Goal: Contribute content: Add original content to the website for others to see

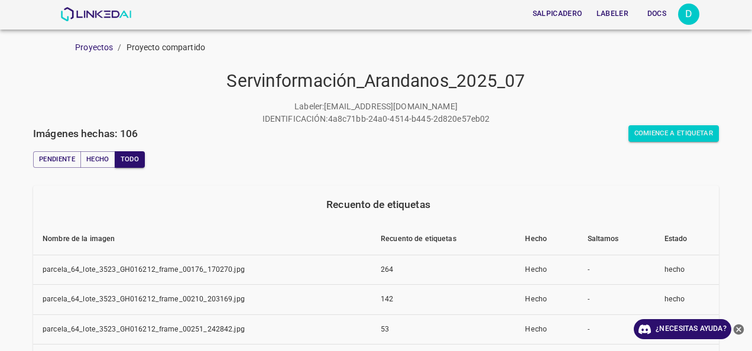
scroll to position [129, 0]
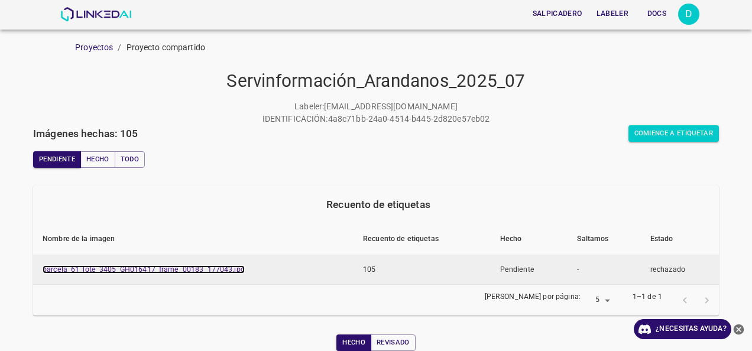
click at [154, 273] on link "parcela_61_lote_3405_GH016417_frame_00183_177043.jpg" at bounding box center [144, 270] width 202 height 8
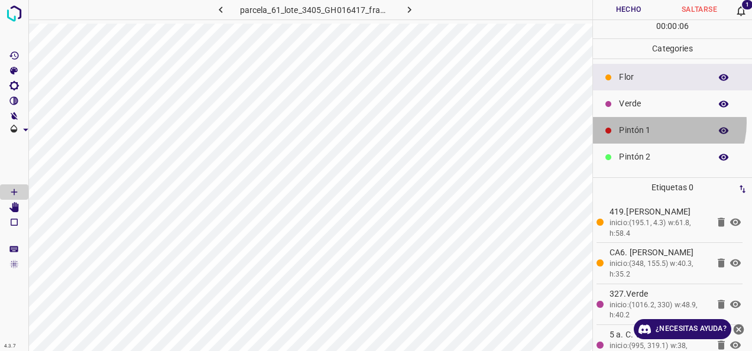
click at [658, 122] on div "Pintón 1" at bounding box center [672, 130] width 159 height 27
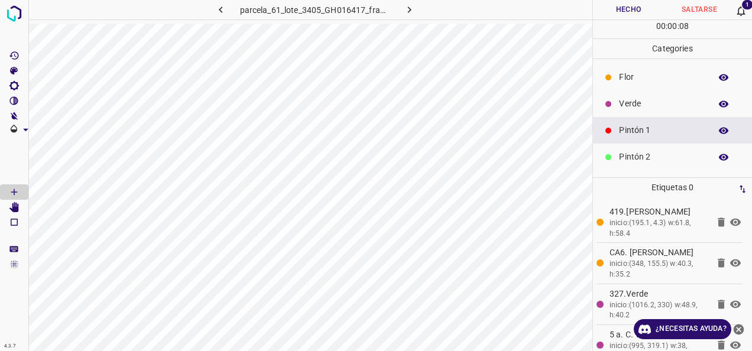
click at [644, 112] on div "Verde" at bounding box center [672, 103] width 159 height 27
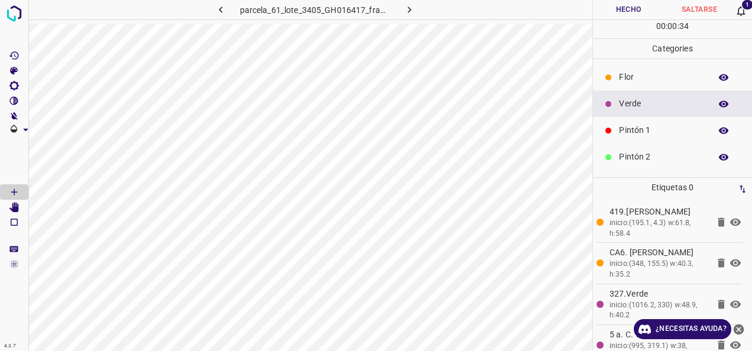
click at [612, 57] on p "Categories" at bounding box center [672, 49] width 159 height 20
click at [630, 76] on p "Flor" at bounding box center [662, 77] width 86 height 12
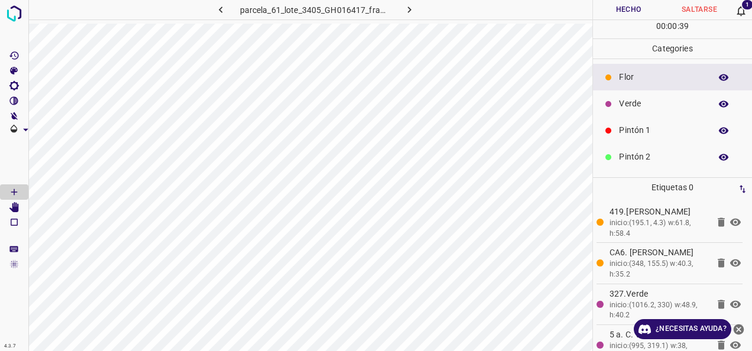
click at [642, 105] on p "Verde" at bounding box center [662, 104] width 86 height 12
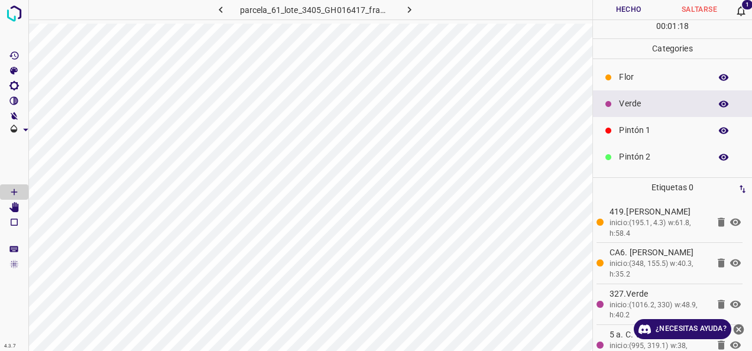
scroll to position [0, 2]
click at [652, 72] on p "Flor" at bounding box center [660, 77] width 86 height 12
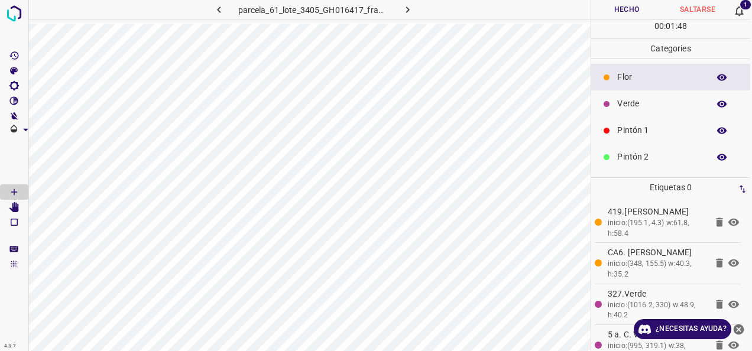
scroll to position [0, 0]
click at [645, 113] on div "Verde" at bounding box center [672, 103] width 159 height 27
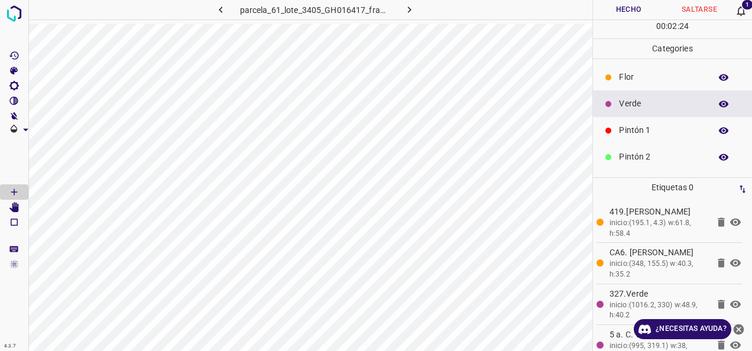
scroll to position [0, 2]
click at [639, 74] on p "Flor" at bounding box center [660, 77] width 86 height 12
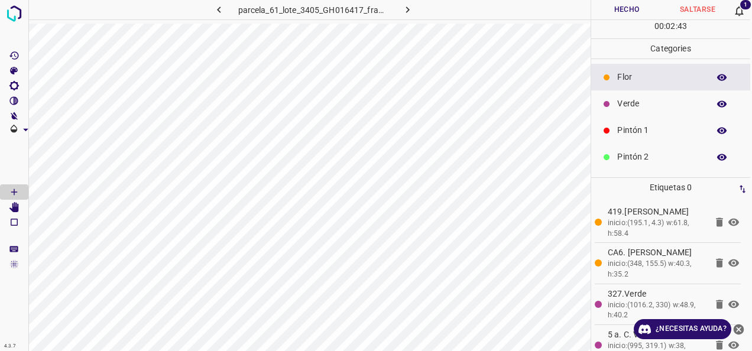
click at [637, 98] on p "Verde" at bounding box center [660, 104] width 86 height 12
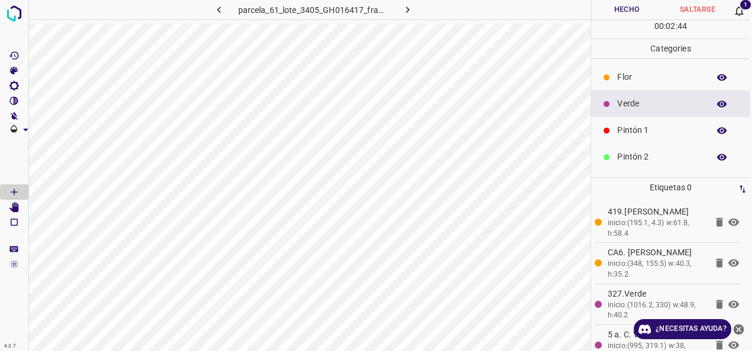
click at [631, 138] on div "Pintón 1" at bounding box center [670, 130] width 159 height 27
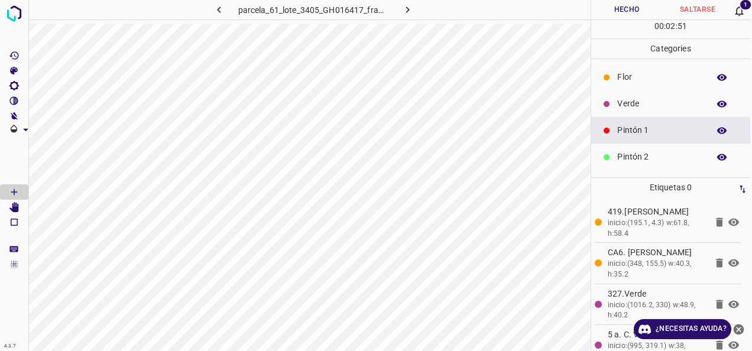
scroll to position [0, 0]
click at [613, 76] on div at bounding box center [609, 78] width 12 height 12
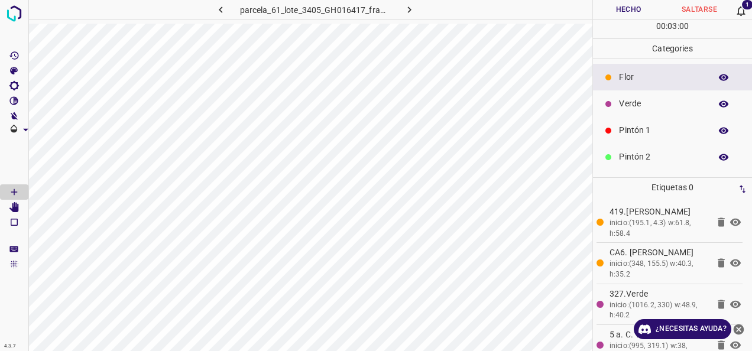
click at [655, 101] on p "Verde" at bounding box center [662, 104] width 86 height 12
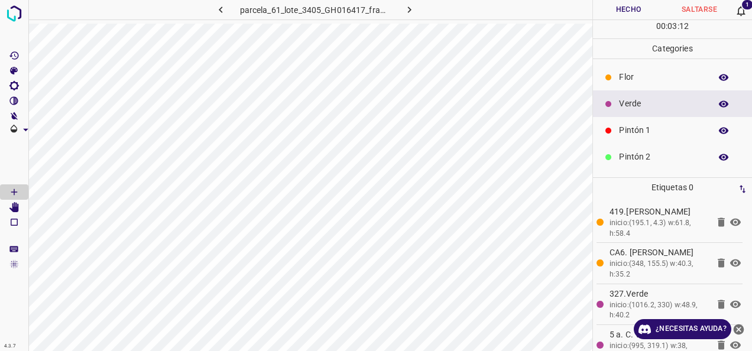
click at [647, 72] on p "Flor" at bounding box center [662, 77] width 86 height 12
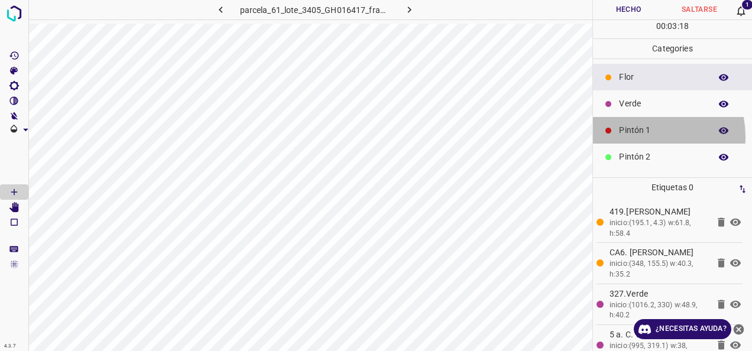
click at [633, 137] on div "Pintón 1" at bounding box center [672, 130] width 159 height 27
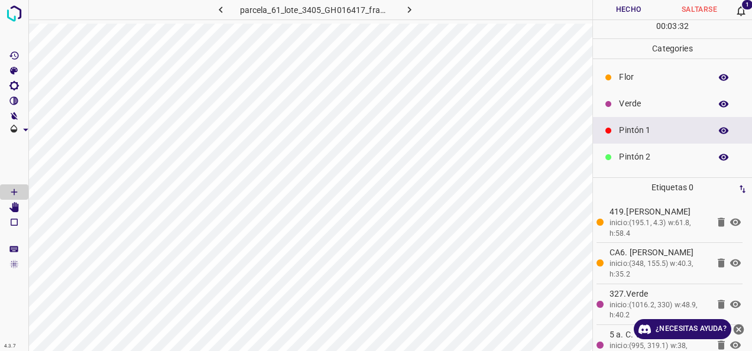
click at [632, 105] on p "Verde" at bounding box center [662, 104] width 86 height 12
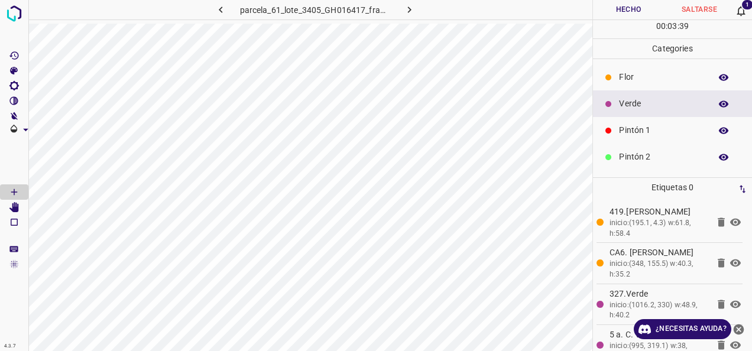
scroll to position [0, 2]
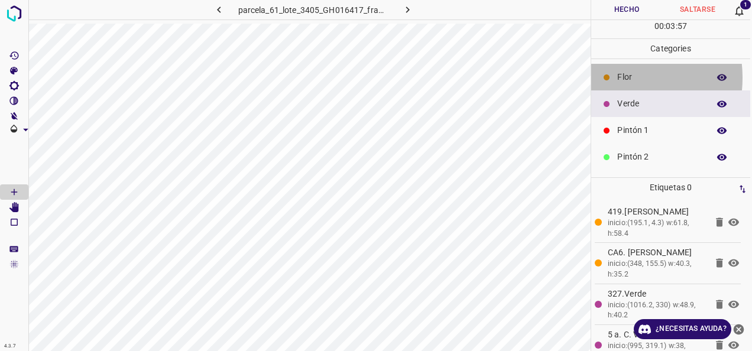
click at [614, 77] on div "Flor" at bounding box center [670, 77] width 159 height 27
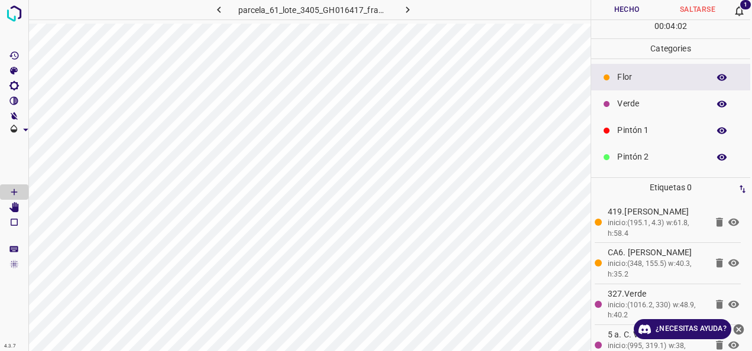
scroll to position [0, 0]
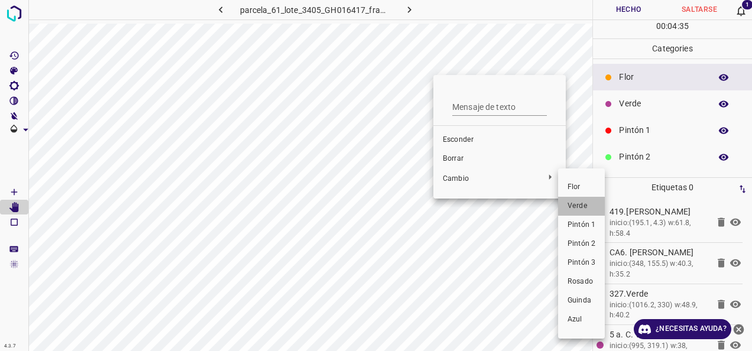
click at [587, 201] on span "Verde" at bounding box center [582, 206] width 28 height 11
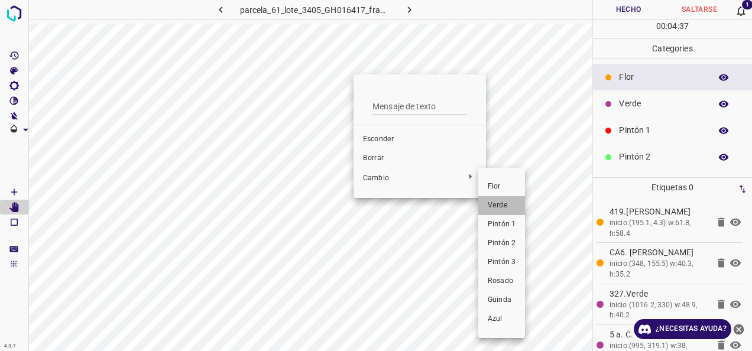
click at [506, 204] on span "Verde" at bounding box center [502, 205] width 28 height 11
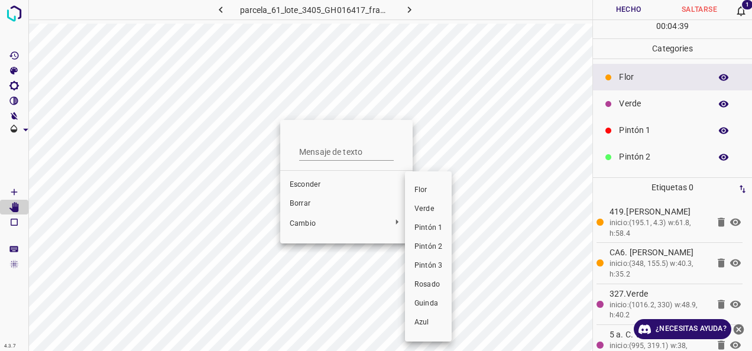
click at [442, 209] on li "Verde" at bounding box center [428, 209] width 47 height 19
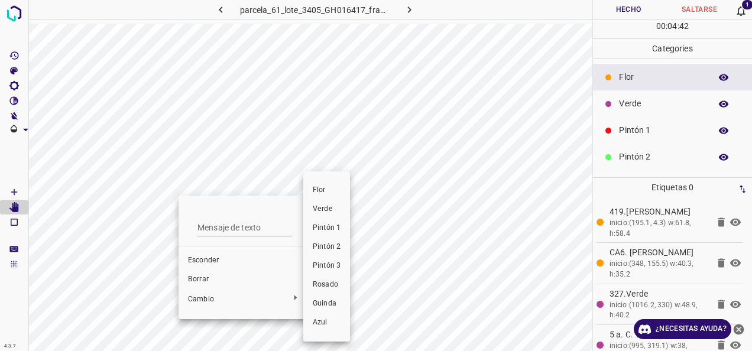
click at [326, 216] on li "Verde" at bounding box center [326, 209] width 47 height 19
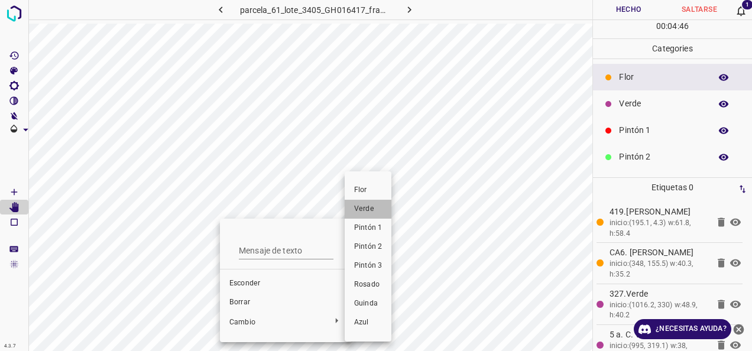
click at [376, 212] on span "Verde" at bounding box center [368, 209] width 28 height 11
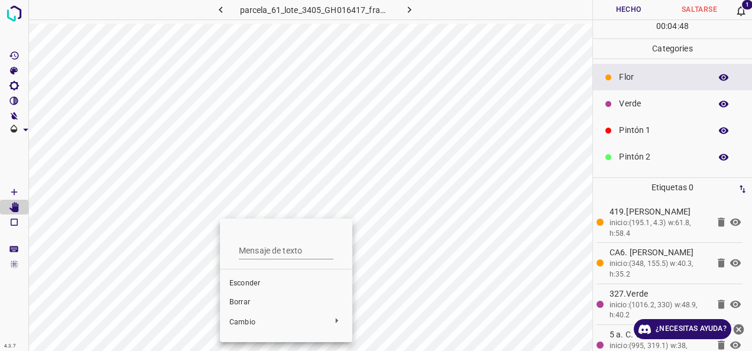
click at [209, 210] on div at bounding box center [376, 175] width 752 height 351
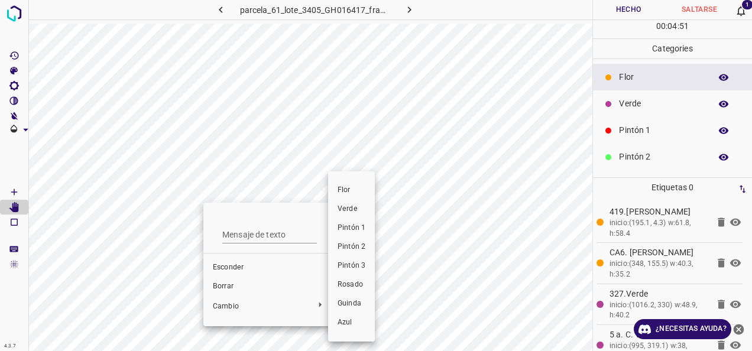
click at [358, 211] on span "Verde" at bounding box center [352, 209] width 28 height 11
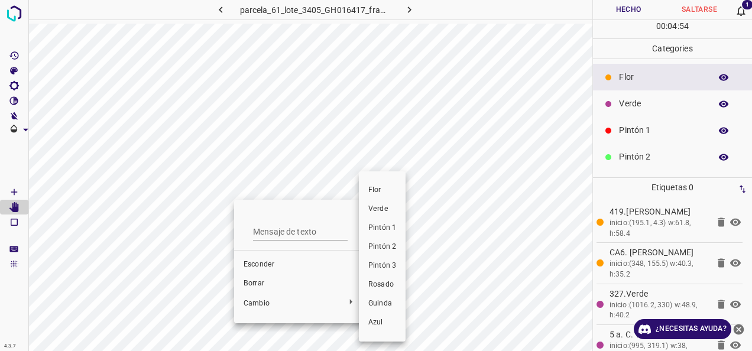
click at [374, 205] on span "Verde" at bounding box center [382, 209] width 28 height 11
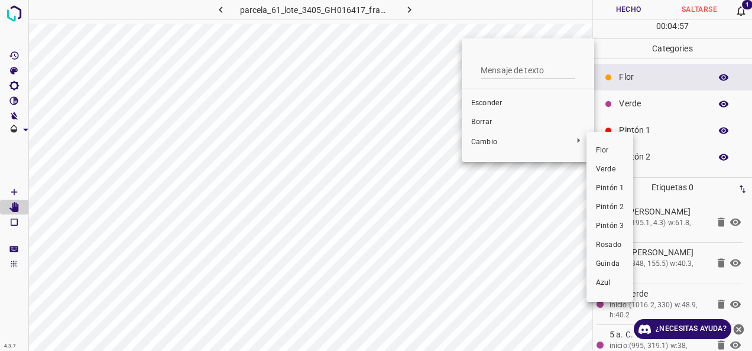
click at [619, 170] on span "Verde" at bounding box center [610, 169] width 28 height 11
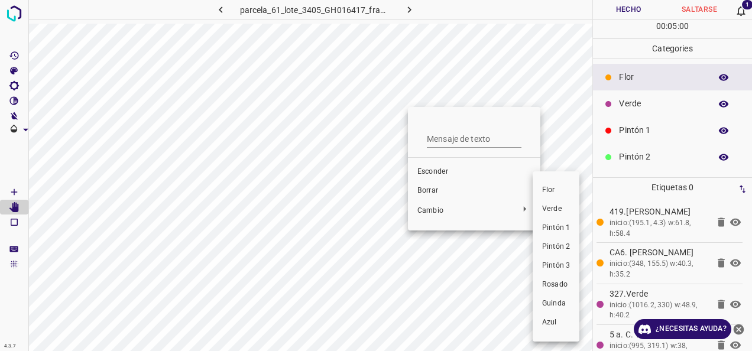
click at [541, 212] on li "Verde" at bounding box center [556, 209] width 47 height 19
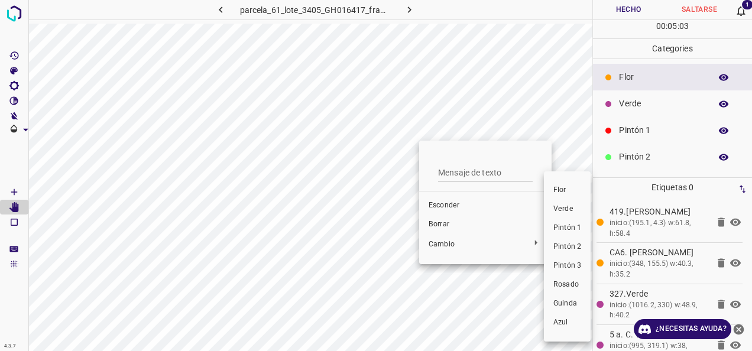
click at [558, 209] on span "Verde" at bounding box center [567, 209] width 28 height 11
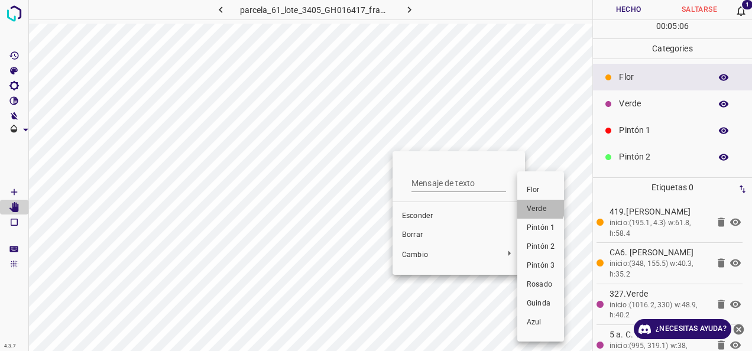
click at [537, 208] on span "Verde" at bounding box center [541, 209] width 28 height 11
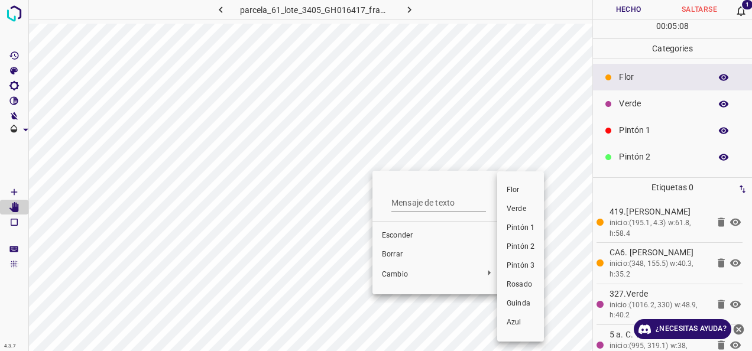
click at [510, 208] on span "Verde" at bounding box center [521, 209] width 28 height 11
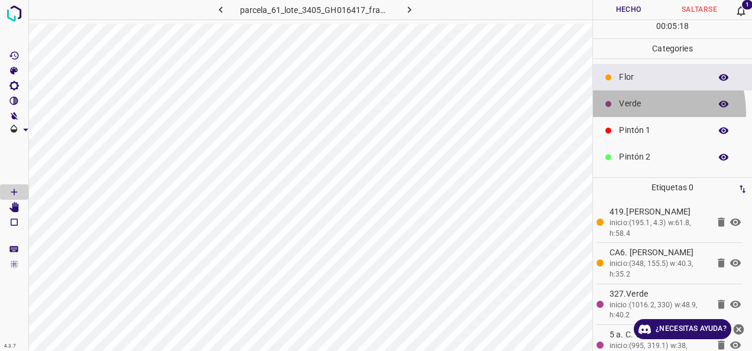
click at [625, 114] on div "Verde" at bounding box center [672, 103] width 159 height 27
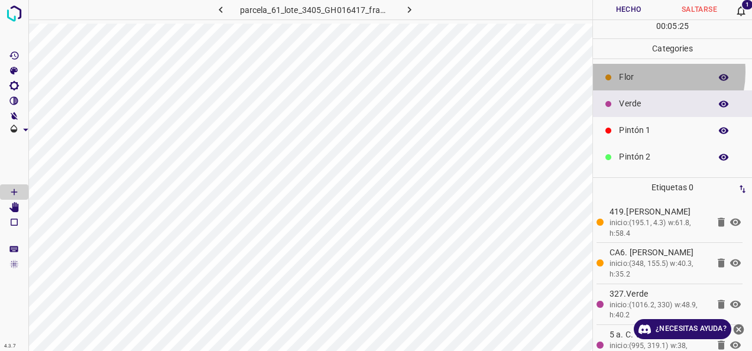
click at [646, 71] on p "Flor" at bounding box center [662, 77] width 86 height 12
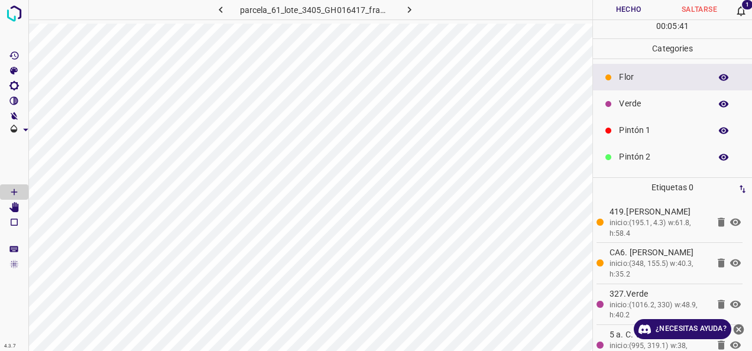
click at [643, 110] on div "Verde" at bounding box center [672, 103] width 159 height 27
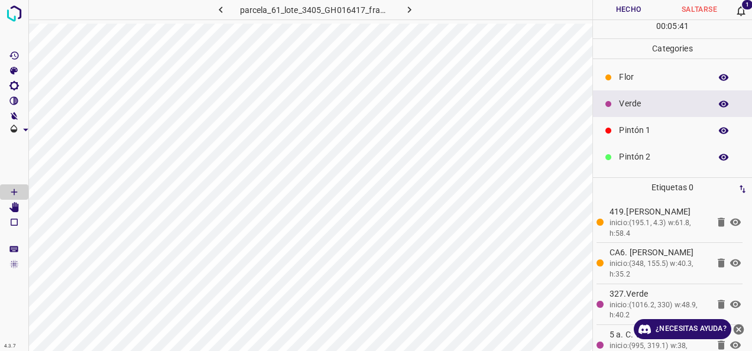
click at [643, 125] on p "Pintón 1" at bounding box center [662, 130] width 86 height 12
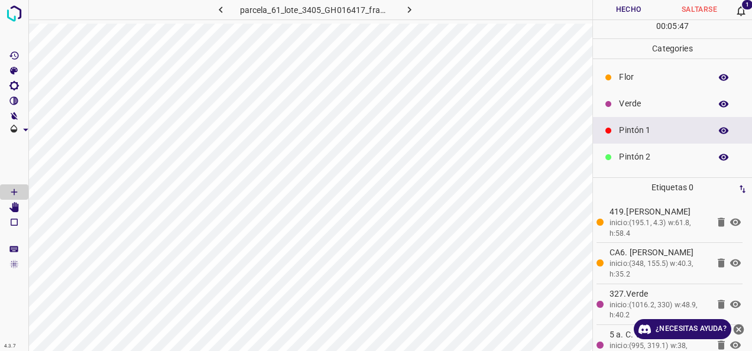
click at [624, 80] on p "Flor" at bounding box center [662, 77] width 86 height 12
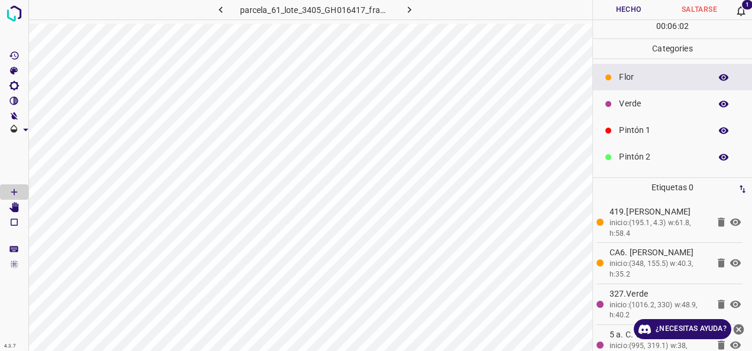
click at [622, 7] on button "Hecho" at bounding box center [628, 10] width 71 height 20
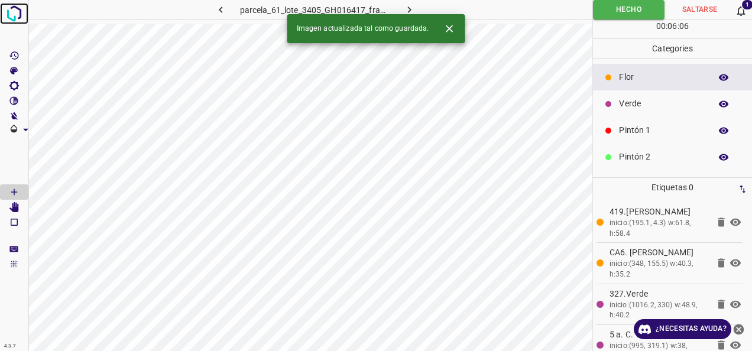
click at [12, 9] on img at bounding box center [14, 13] width 21 height 21
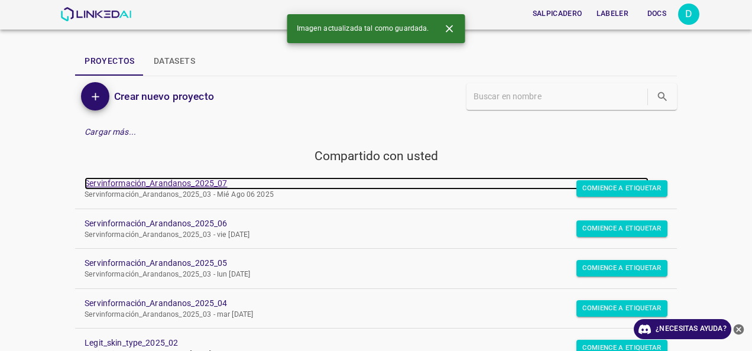
click at [180, 179] on link "Servinformación_Arandanos_2025_07" at bounding box center [367, 183] width 564 height 12
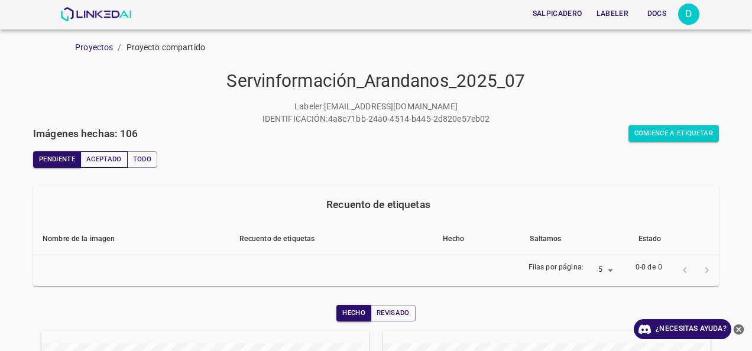
click at [88, 156] on button "Aceptado" at bounding box center [103, 159] width 47 height 17
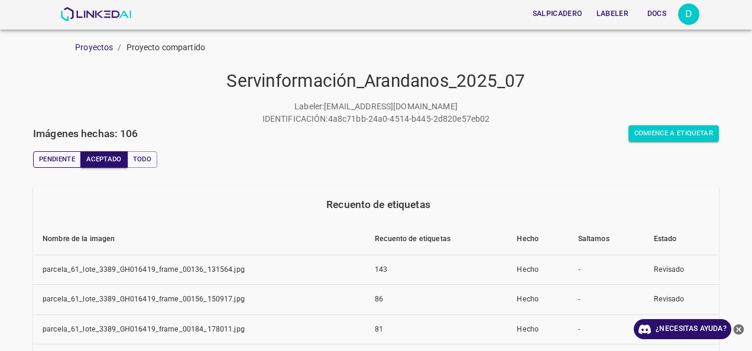
click at [48, 156] on button "Pendiente" at bounding box center [57, 159] width 48 height 17
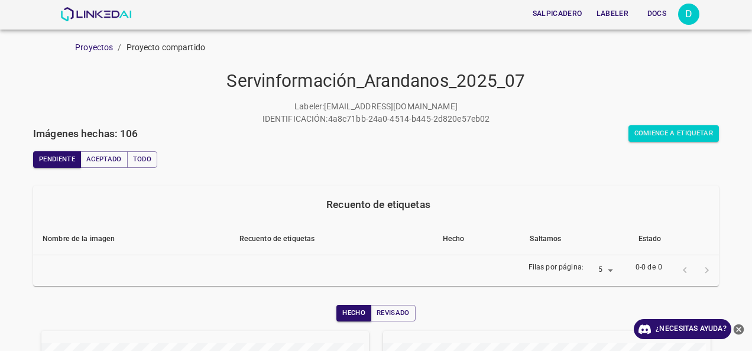
scroll to position [177, 0]
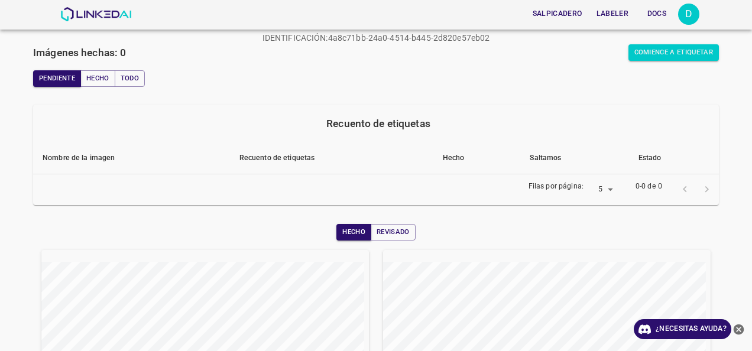
scroll to position [118, 0]
